Goal: Task Accomplishment & Management: Manage account settings

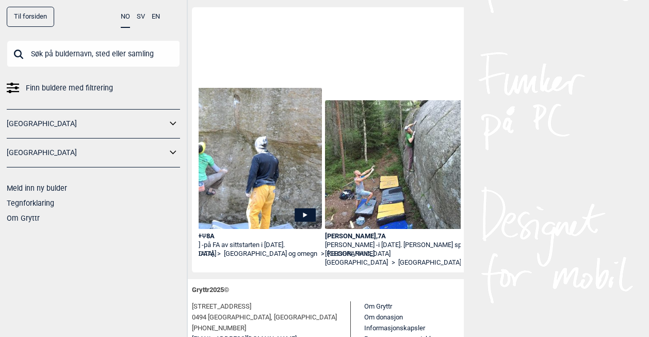
scroll to position [0, 3555]
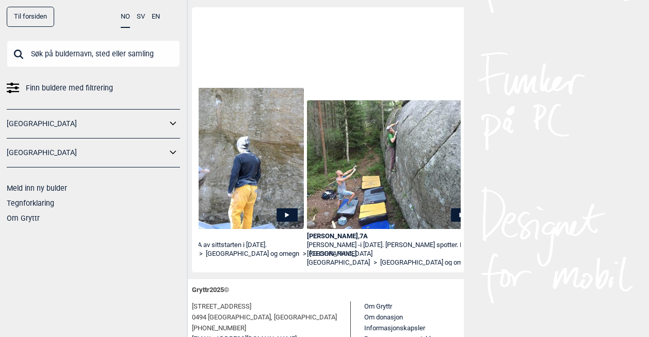
click at [54, 90] on span "Finn buldere med filtrering" at bounding box center [69, 88] width 87 height 15
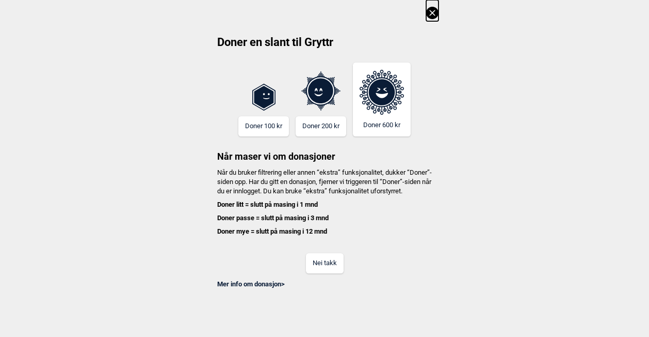
click at [322, 273] on button "Nei takk" at bounding box center [325, 263] width 38 height 20
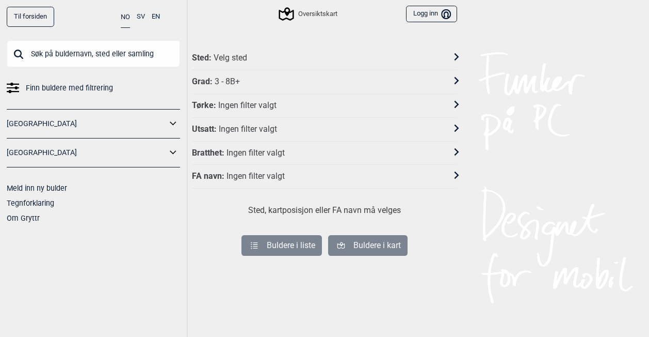
click at [263, 59] on div "Sted : Velg sted" at bounding box center [318, 58] width 252 height 11
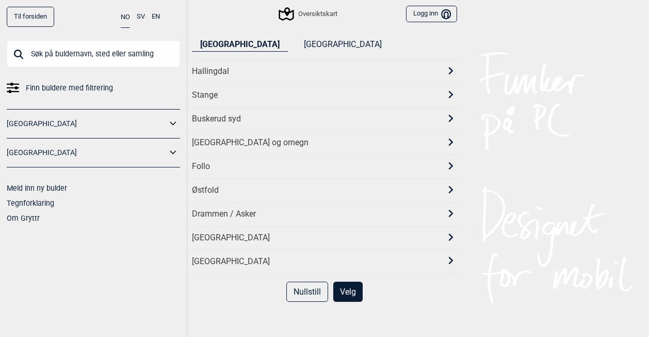
click at [214, 140] on div "[GEOGRAPHIC_DATA] og omegn" at bounding box center [315, 142] width 247 height 11
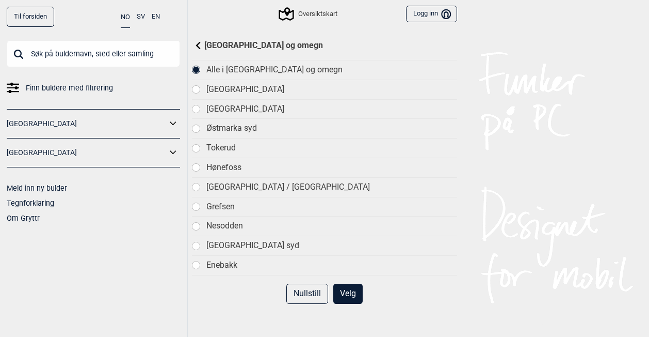
click at [202, 89] on div "[GEOGRAPHIC_DATA]" at bounding box center [324, 89] width 265 height 20
click at [202, 114] on div "[GEOGRAPHIC_DATA]" at bounding box center [324, 109] width 265 height 20
click at [196, 73] on div at bounding box center [196, 69] width 7 height 7
click at [344, 295] on button "Velg" at bounding box center [347, 293] width 29 height 20
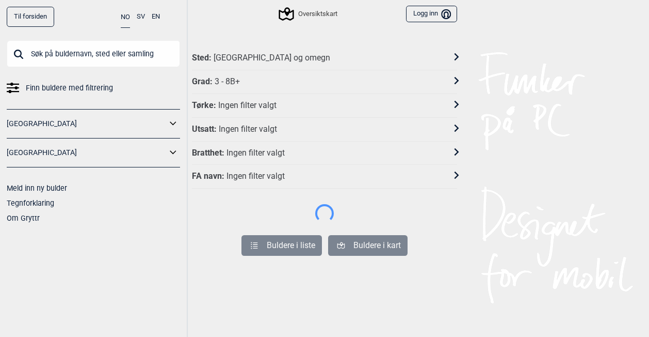
click at [241, 91] on div "Grad : 3 - 8B+" at bounding box center [324, 82] width 265 height 24
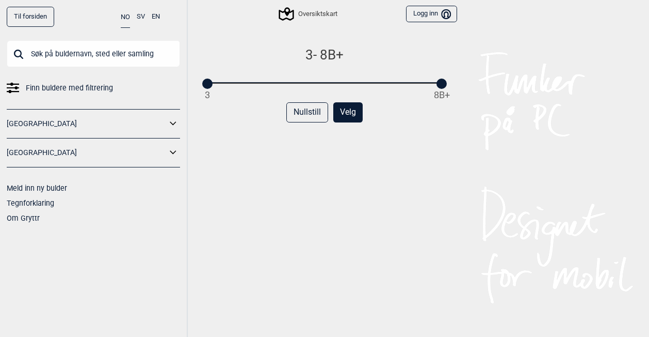
click at [161, 116] on link "[GEOGRAPHIC_DATA]" at bounding box center [87, 123] width 160 height 15
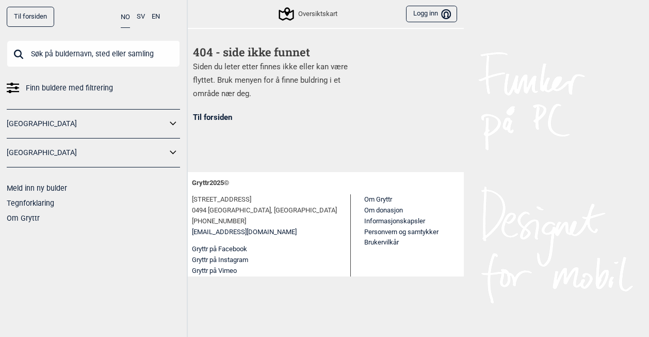
click at [35, 22] on link "Til forsiden" at bounding box center [30, 17] width 47 height 20
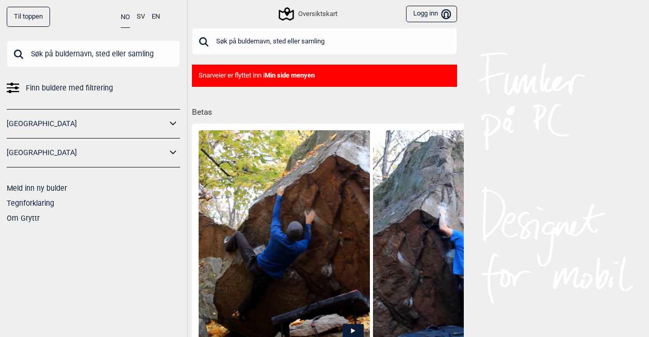
click at [435, 19] on button "Logg inn Bruker" at bounding box center [431, 14] width 51 height 17
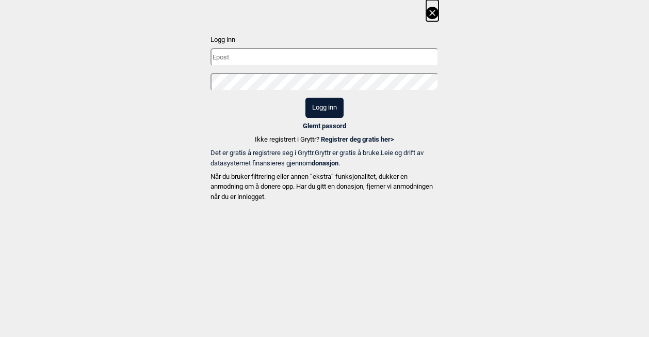
click at [264, 59] on input "text" at bounding box center [325, 57] width 228 height 18
type input "[EMAIL_ADDRESS][DOMAIN_NAME]"
click at [306, 98] on button "Logg inn" at bounding box center [325, 108] width 38 height 20
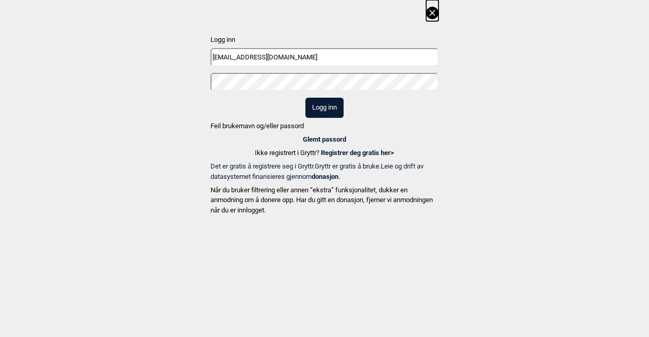
click at [187, 89] on div "Logg inn [EMAIL_ADDRESS][DOMAIN_NAME] Logg inn Feil brukernavn og/eller passord…" at bounding box center [324, 109] width 649 height 218
click at [306, 98] on button "Logg inn" at bounding box center [325, 108] width 38 height 20
click at [341, 137] on link "Glemt passord" at bounding box center [324, 139] width 43 height 8
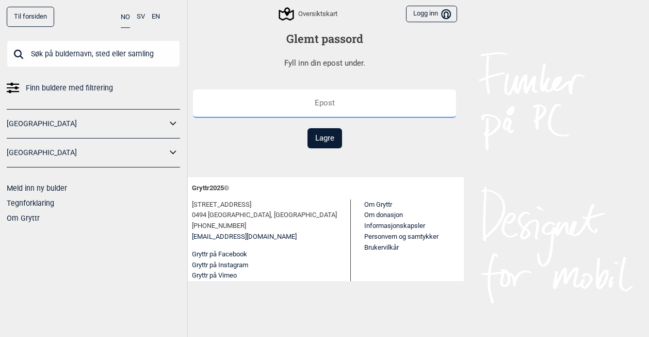
click at [344, 107] on input "text" at bounding box center [324, 103] width 263 height 28
type input "[EMAIL_ADDRESS][DOMAIN_NAME]"
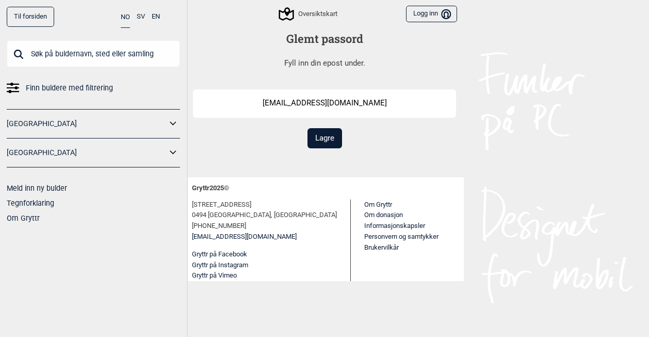
click at [330, 139] on button "Lagre" at bounding box center [325, 138] width 35 height 20
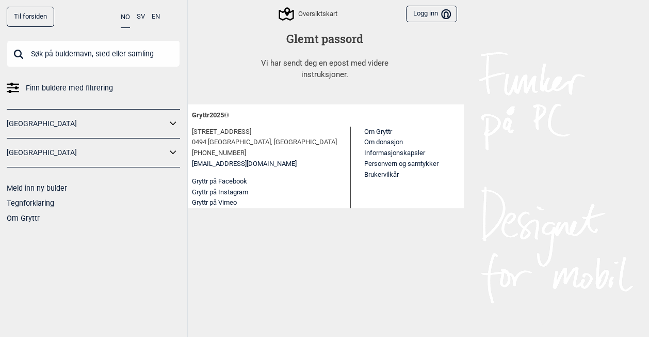
click at [440, 13] on button "Logg inn Bruker" at bounding box center [431, 14] width 51 height 17
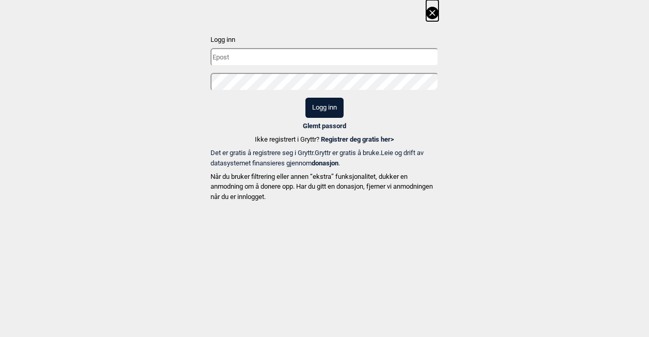
click at [303, 62] on input "text" at bounding box center [325, 57] width 228 height 18
type input "[EMAIL_ADDRESS][DOMAIN_NAME]"
click at [306, 98] on button "Logg inn" at bounding box center [325, 108] width 38 height 20
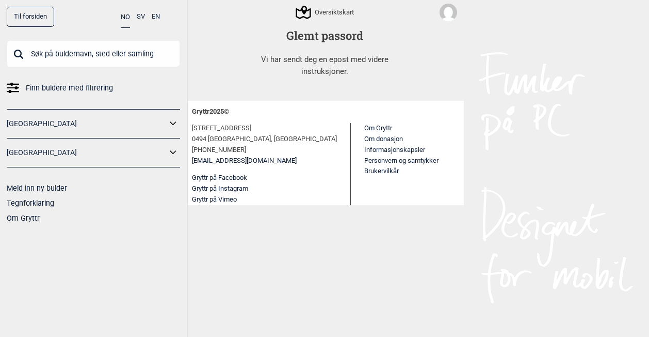
click at [28, 18] on link "Til forsiden" at bounding box center [30, 17] width 47 height 20
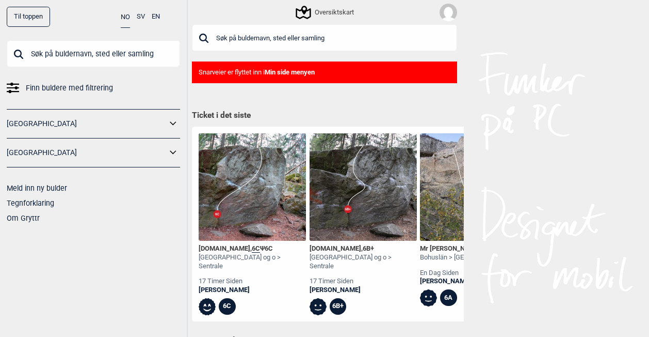
click at [445, 14] on img at bounding box center [449, 13] width 18 height 18
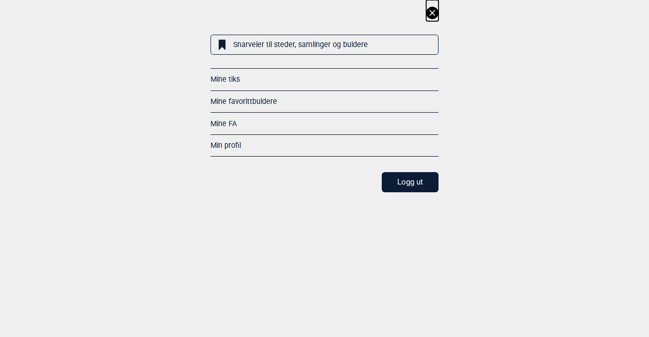
click at [236, 144] on link "Min profil" at bounding box center [226, 145] width 30 height 8
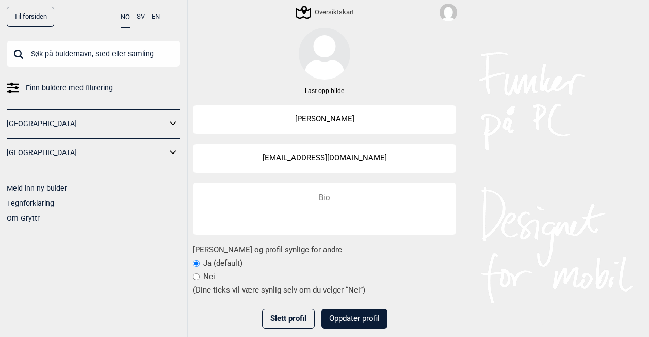
click at [454, 11] on img at bounding box center [449, 13] width 18 height 18
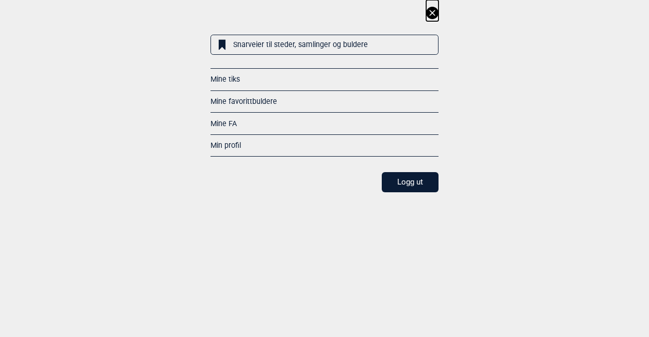
click at [232, 79] on link "Mine tiks" at bounding box center [225, 79] width 29 height 8
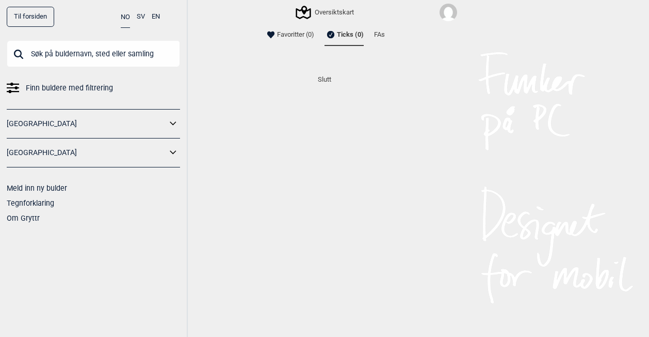
click at [300, 35] on li "Favoritter (0)" at bounding box center [290, 34] width 50 height 21
click at [315, 13] on div "Oversiktskart" at bounding box center [325, 12] width 57 height 12
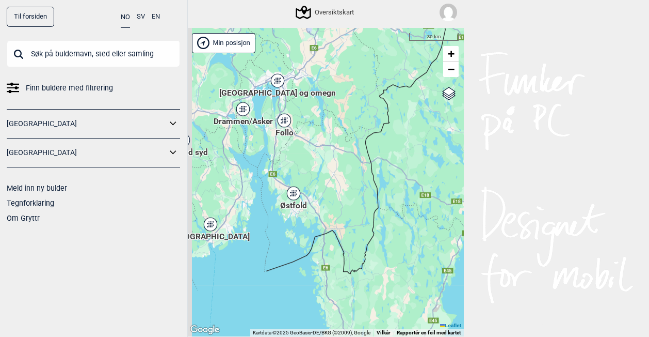
drag, startPoint x: 265, startPoint y: 106, endPoint x: 281, endPoint y: 178, distance: 74.0
click at [281, 178] on div "Hallingdal Stange [GEOGRAPHIC_DATA] syd [GEOGRAPHIC_DATA] og omegn [GEOGRAPHIC_…" at bounding box center [324, 182] width 279 height 309
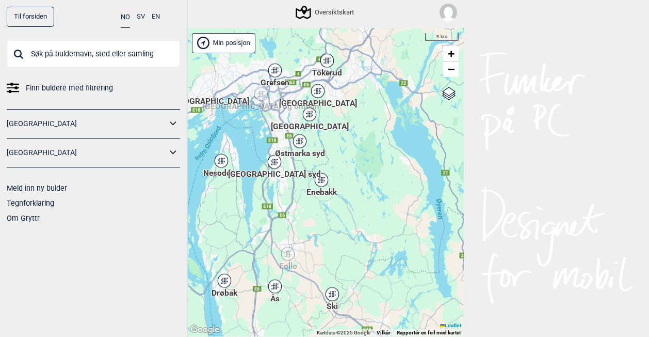
drag, startPoint x: 255, startPoint y: 94, endPoint x: 279, endPoint y: 151, distance: 61.7
click at [279, 148] on span "Østmarka syd" at bounding box center [300, 148] width 50 height 0
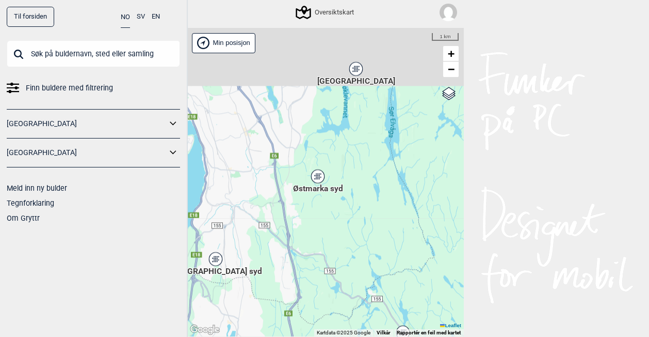
drag, startPoint x: 317, startPoint y: 134, endPoint x: 296, endPoint y: 211, distance: 79.8
click at [296, 211] on div "Hallingdal Stange [GEOGRAPHIC_DATA] syd [GEOGRAPHIC_DATA] og omegn [GEOGRAPHIC_…" at bounding box center [324, 182] width 279 height 309
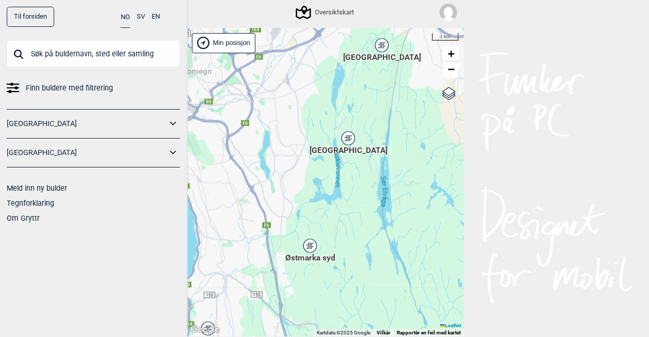
drag, startPoint x: 324, startPoint y: 147, endPoint x: 321, endPoint y: 183, distance: 36.3
click at [321, 183] on div "Hallingdal Stange [GEOGRAPHIC_DATA] syd [GEOGRAPHIC_DATA] og omegn [GEOGRAPHIC_…" at bounding box center [324, 182] width 279 height 309
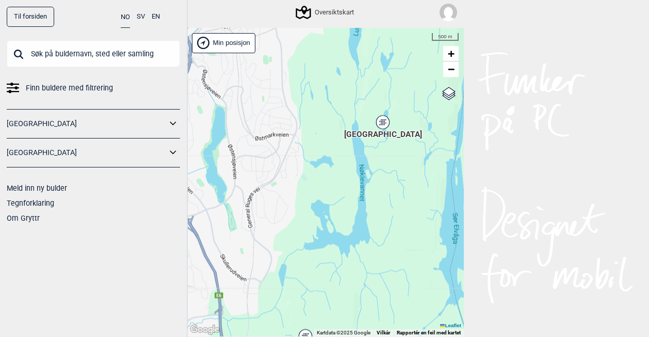
click at [382, 117] on icon at bounding box center [382, 121] width 13 height 13
